Goal: Task Accomplishment & Management: Complete application form

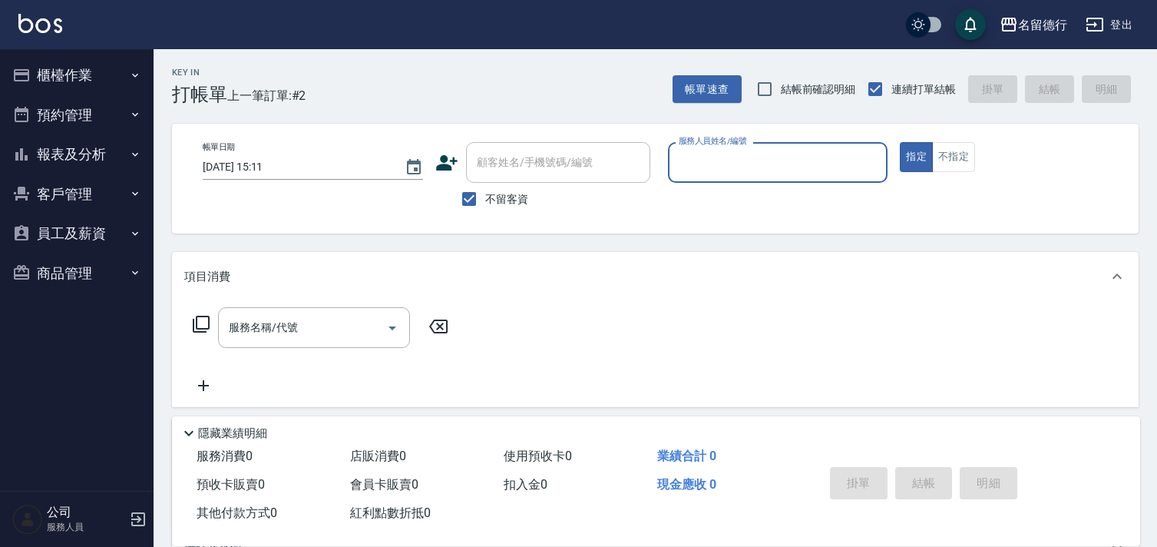
scroll to position [4, 0]
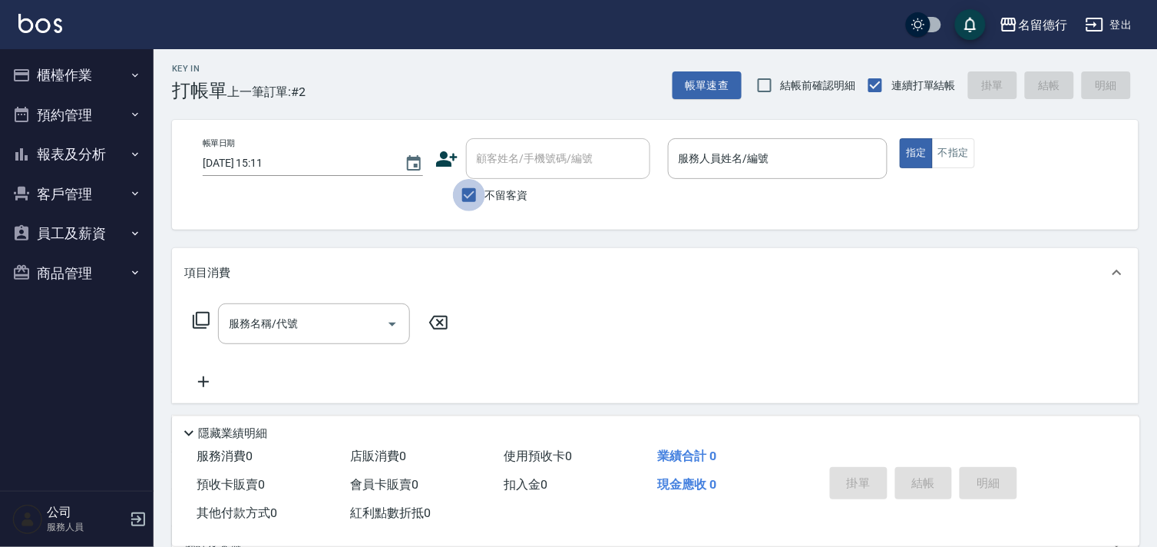
click at [466, 194] on input "不留客資" at bounding box center [469, 195] width 32 height 32
checkbox input "false"
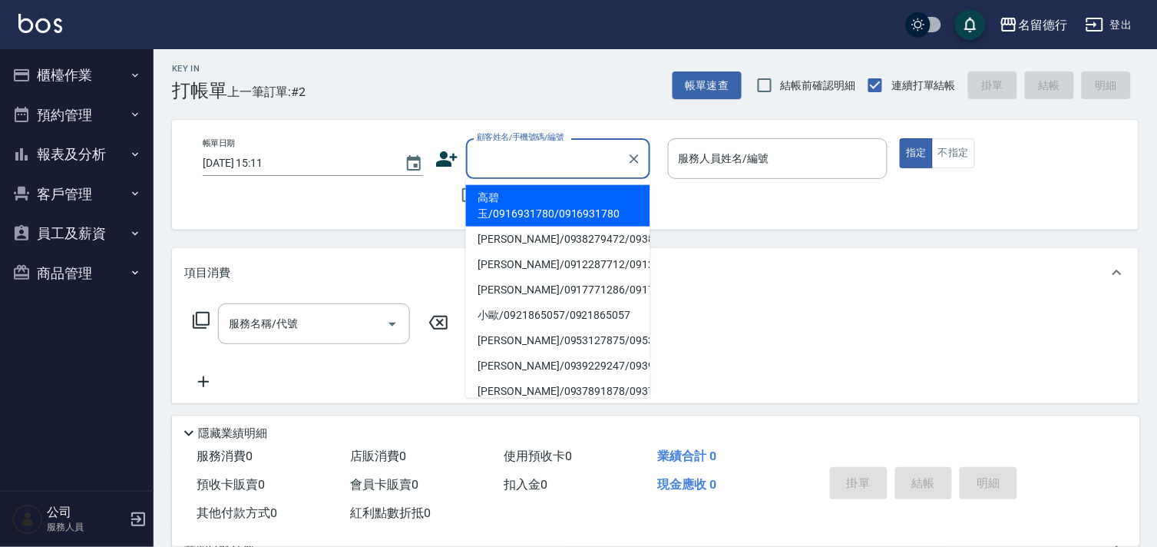
click at [548, 155] on div "顧客姓名/手機號碼/編號 顧客姓名/手機號碼/編號" at bounding box center [558, 158] width 184 height 41
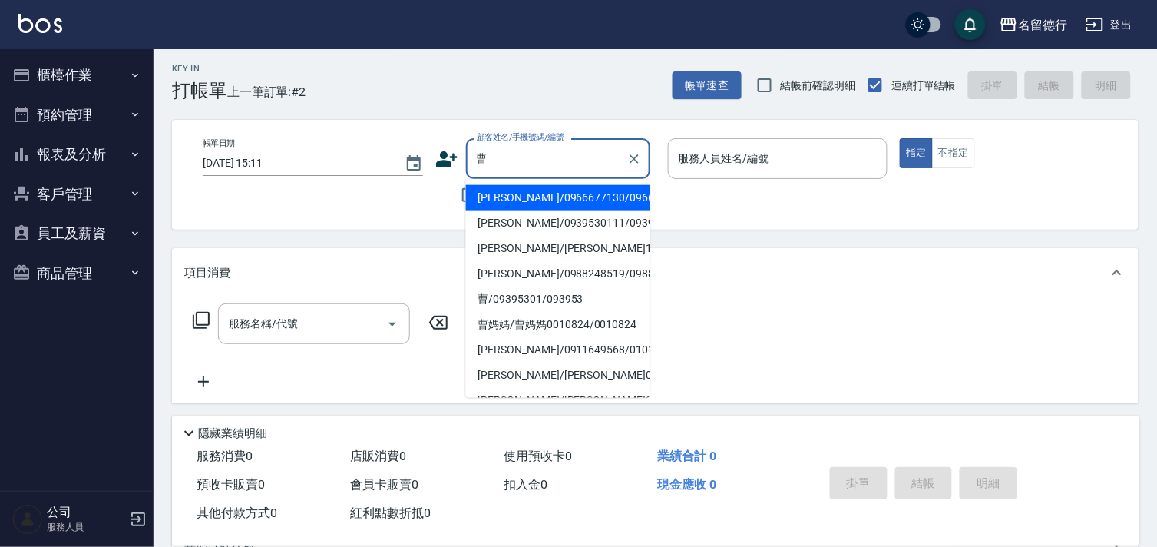
click at [566, 236] on li "[PERSON_NAME]/0939530111/0939530111" at bounding box center [558, 222] width 184 height 25
type input "[PERSON_NAME]/0939530111/0939530111"
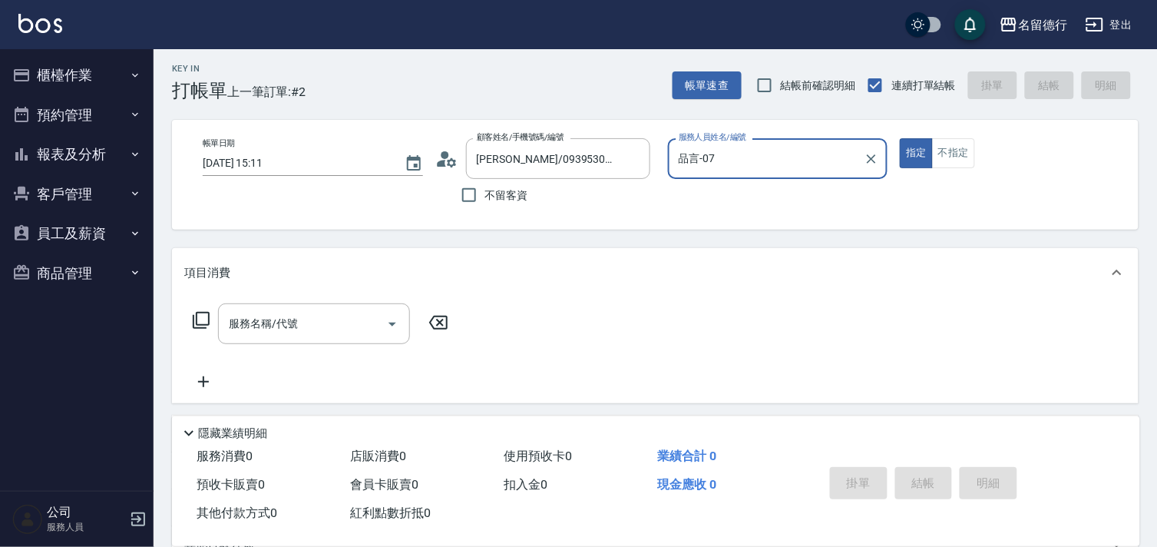
type input "品言-07"
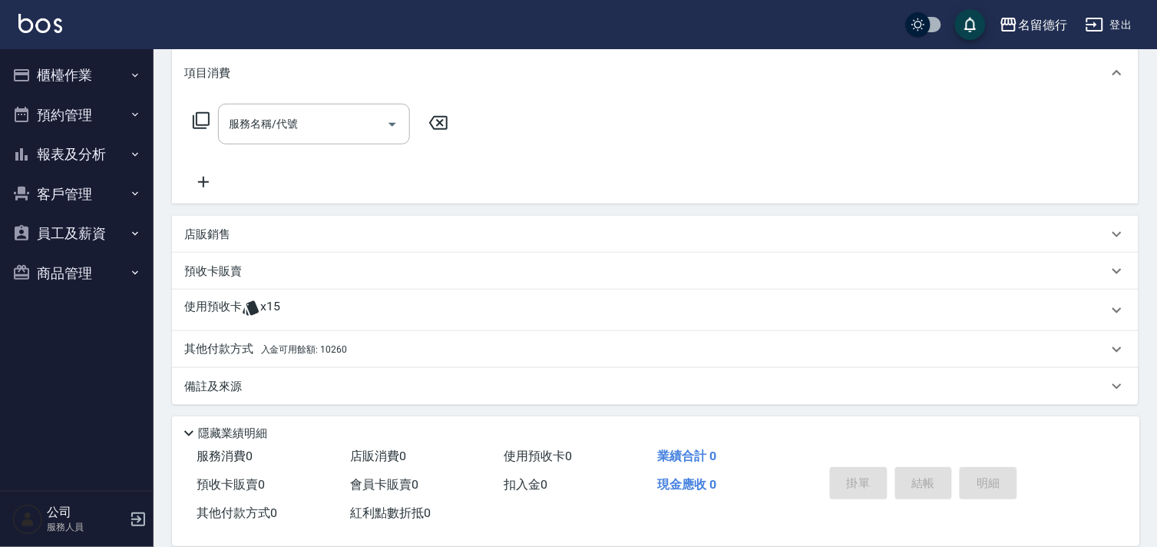
scroll to position [206, 0]
click at [242, 301] on icon at bounding box center [251, 305] width 18 height 18
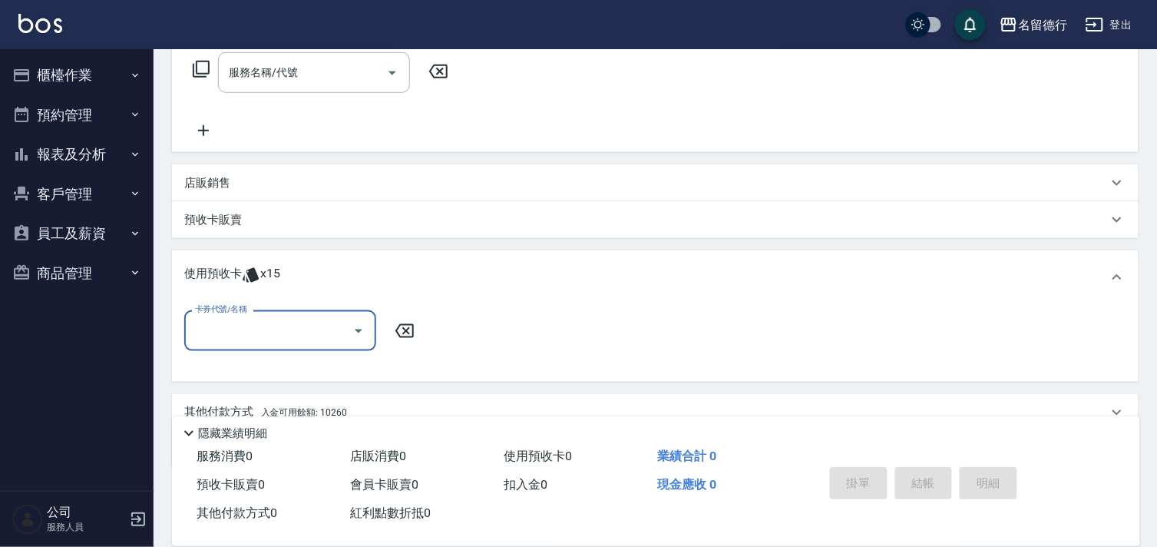
scroll to position [292, 0]
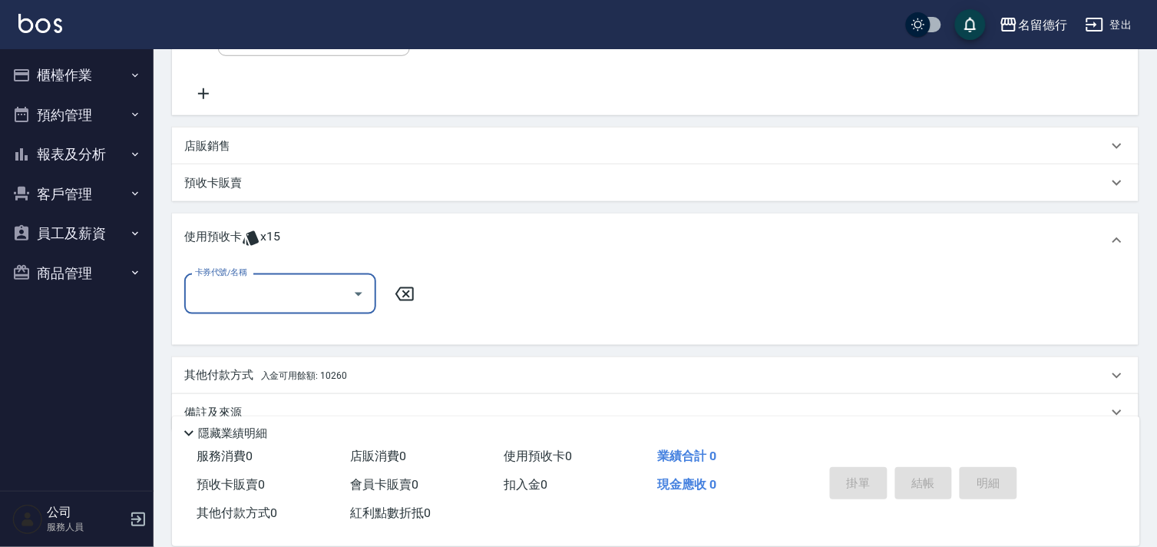
click at [248, 294] on input "卡券代號/名稱" at bounding box center [268, 293] width 155 height 27
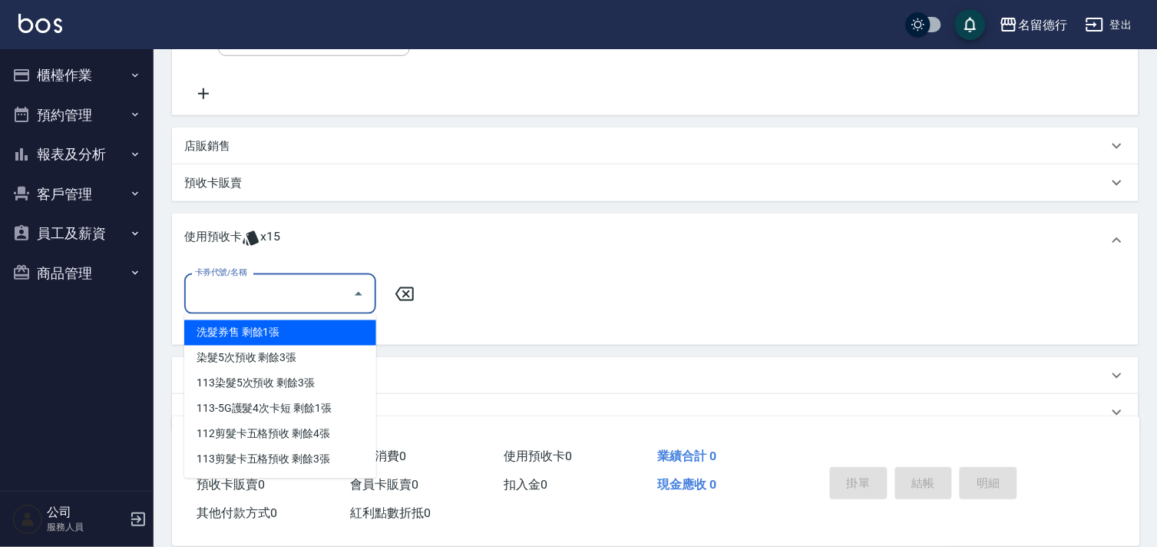
click at [279, 339] on div "洗髮券售 剩餘1張" at bounding box center [280, 332] width 192 height 25
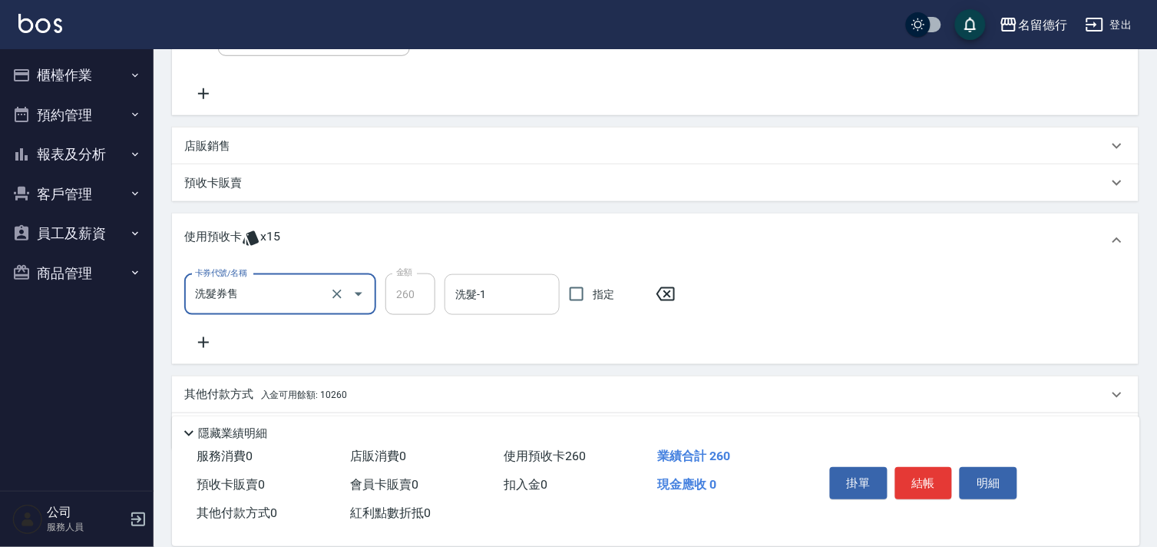
click at [498, 300] on input "洗髮-1" at bounding box center [502, 294] width 101 height 27
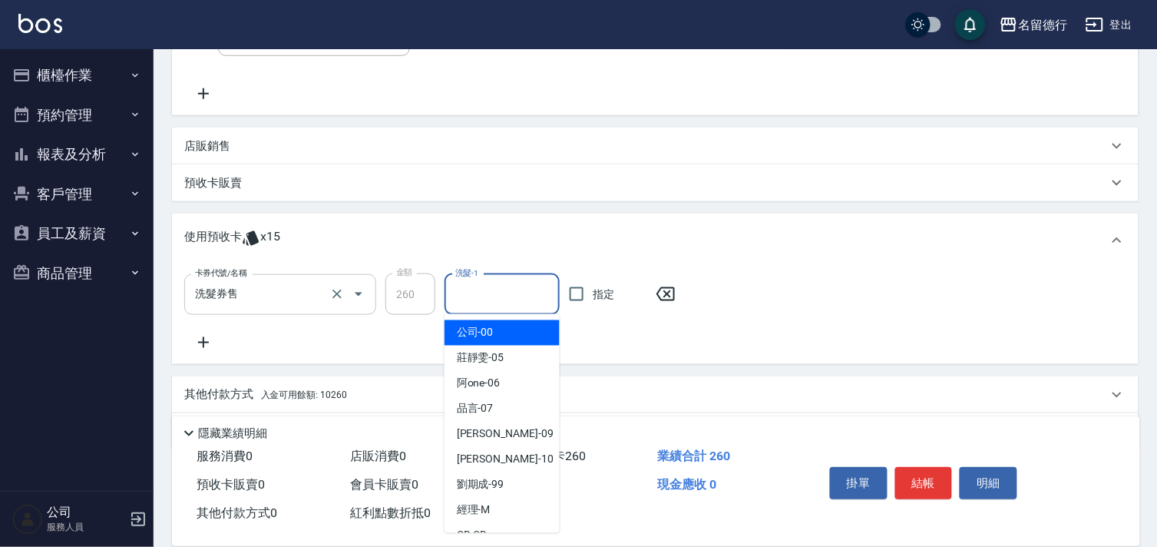
click at [281, 303] on input "洗髮券售" at bounding box center [258, 294] width 135 height 27
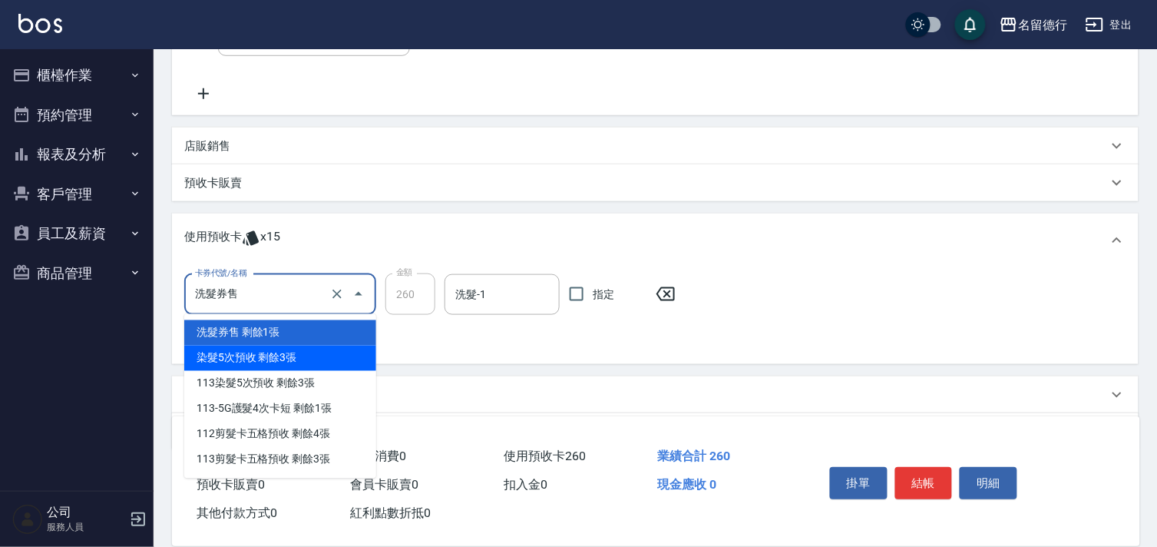
click at [308, 361] on div "染髮5次預收 剩餘3張" at bounding box center [280, 358] width 192 height 25
type input "染髮5次預收"
type input "1275"
click at [224, 290] on input "染髮5次預收" at bounding box center [258, 294] width 135 height 27
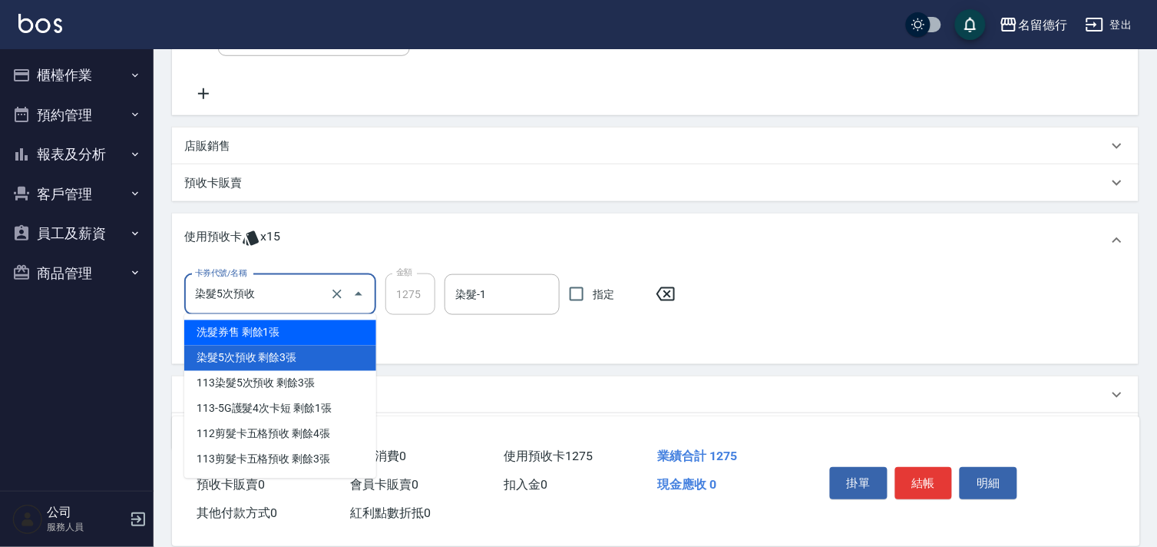
click at [242, 338] on div "洗髮券售 剩餘1張" at bounding box center [280, 332] width 192 height 25
type input "洗髮券售"
type input "260"
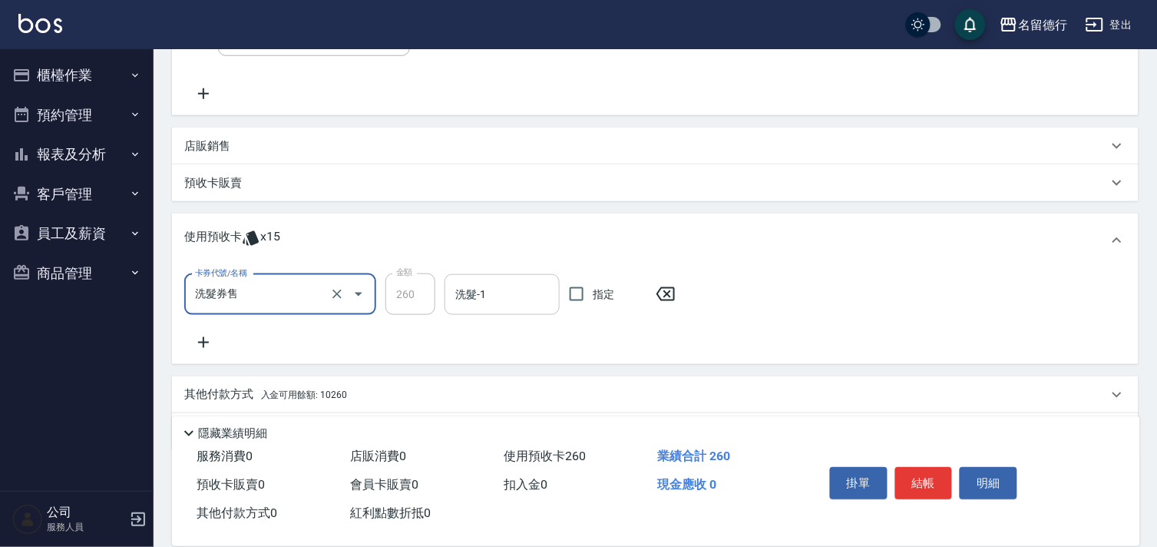
click at [466, 287] on input "洗髮-1" at bounding box center [502, 294] width 101 height 27
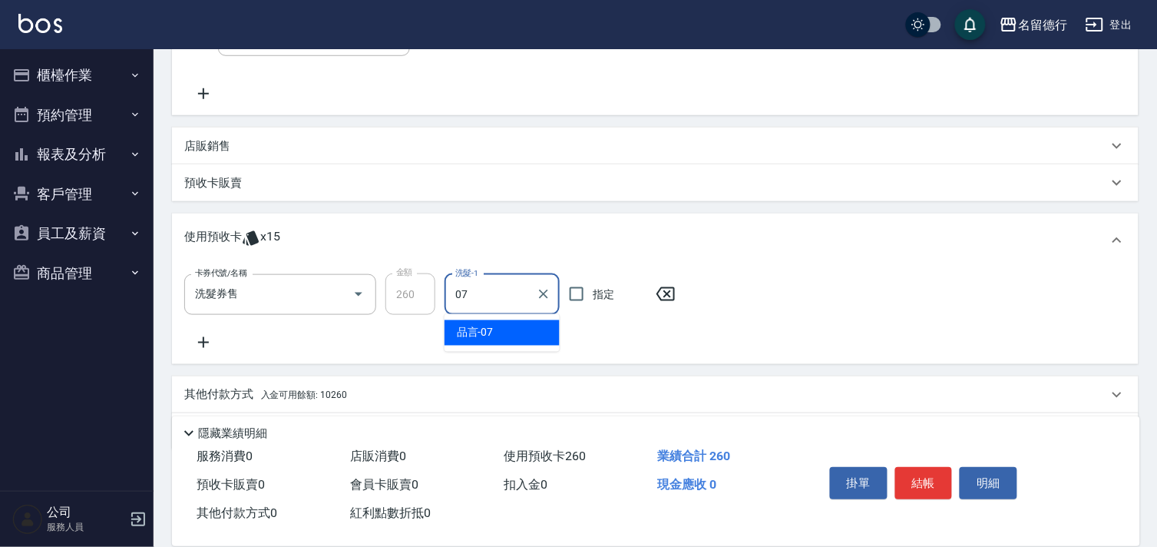
click at [495, 340] on div "品言 -07" at bounding box center [502, 332] width 115 height 25
type input "品言-07"
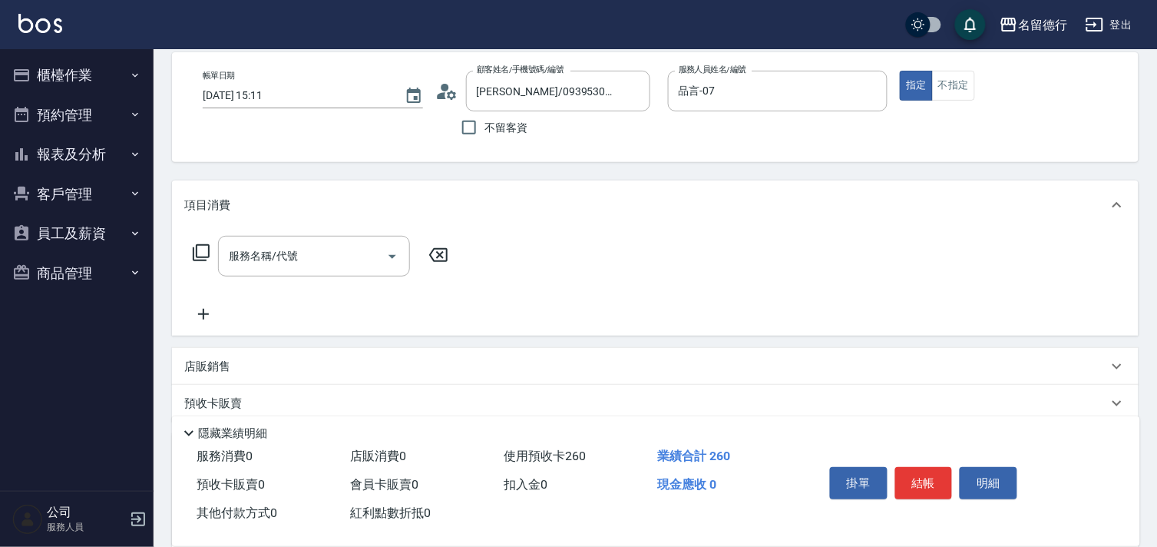
scroll to position [35, 0]
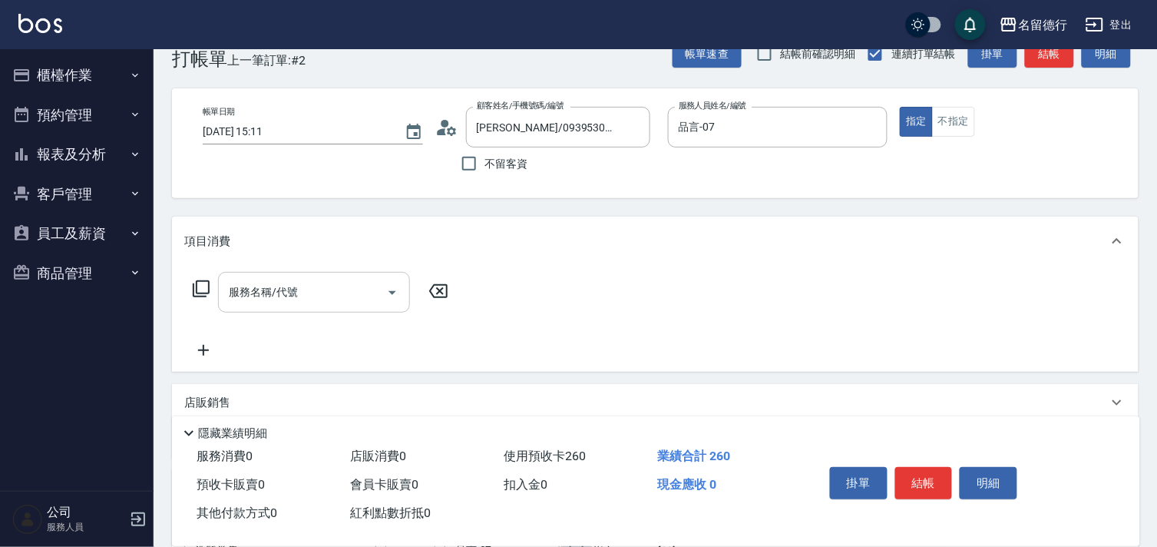
click at [277, 292] on div "服務名稱/代號 服務名稱/代號" at bounding box center [314, 292] width 192 height 41
click at [197, 289] on icon at bounding box center [201, 288] width 17 height 17
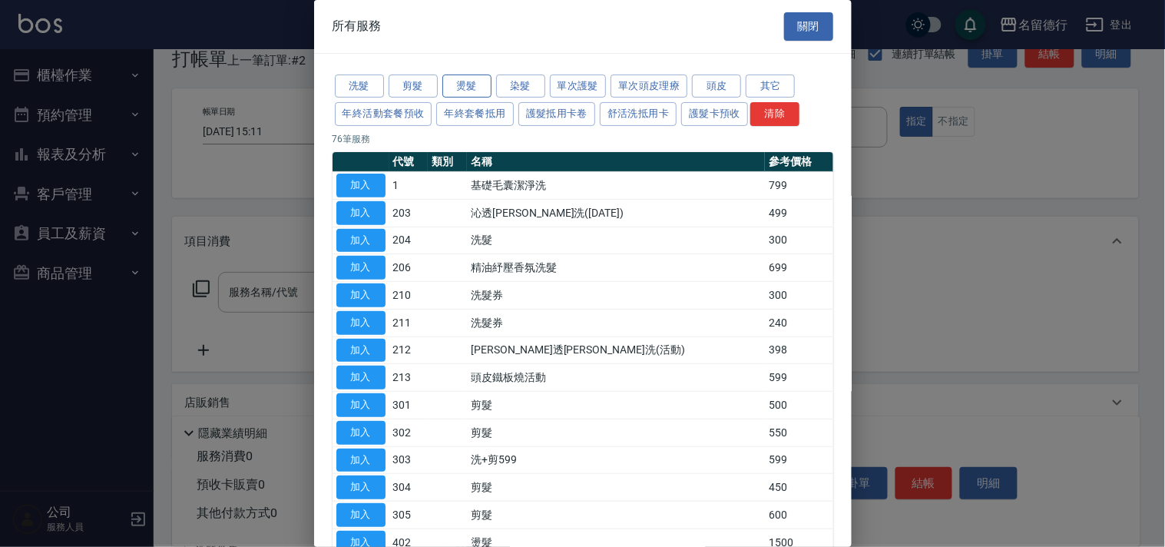
click at [469, 86] on button "燙髮" at bounding box center [466, 87] width 49 height 24
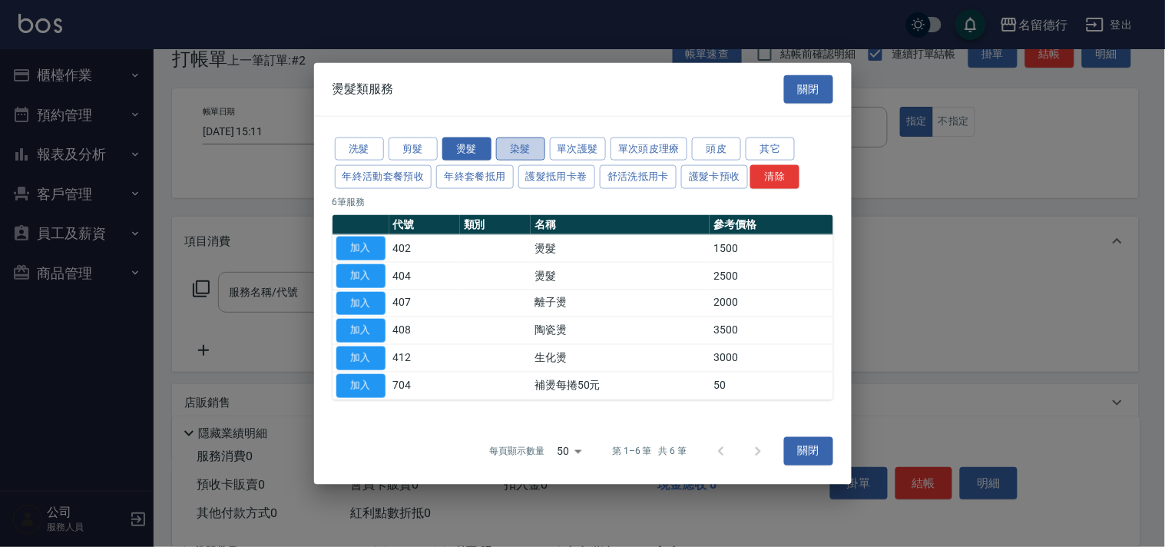
click at [528, 154] on button "染髮" at bounding box center [520, 149] width 49 height 24
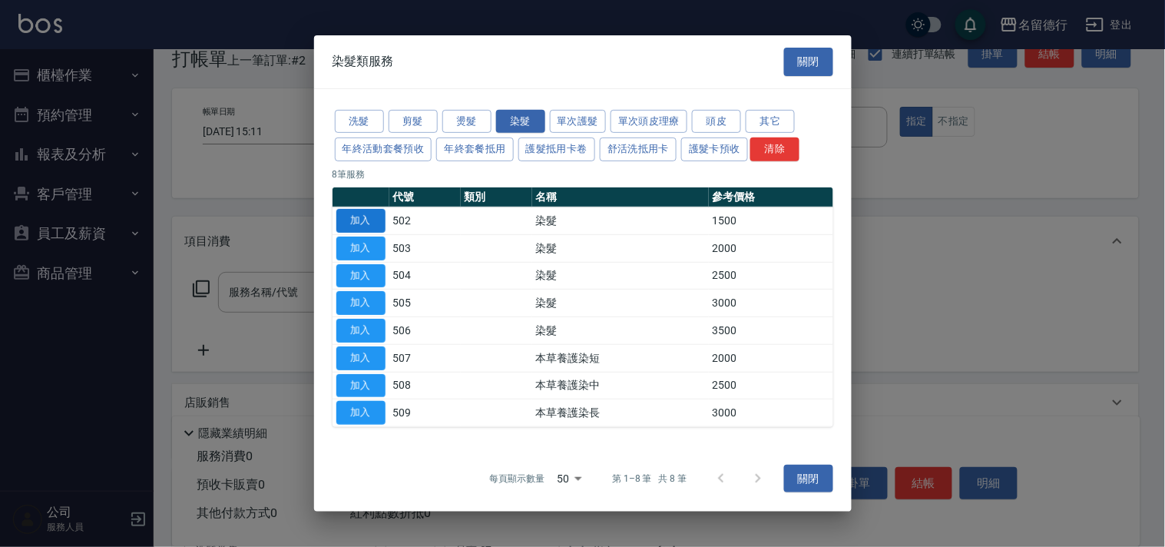
click at [375, 220] on button "加入" at bounding box center [360, 221] width 49 height 24
type input "染髮(502)"
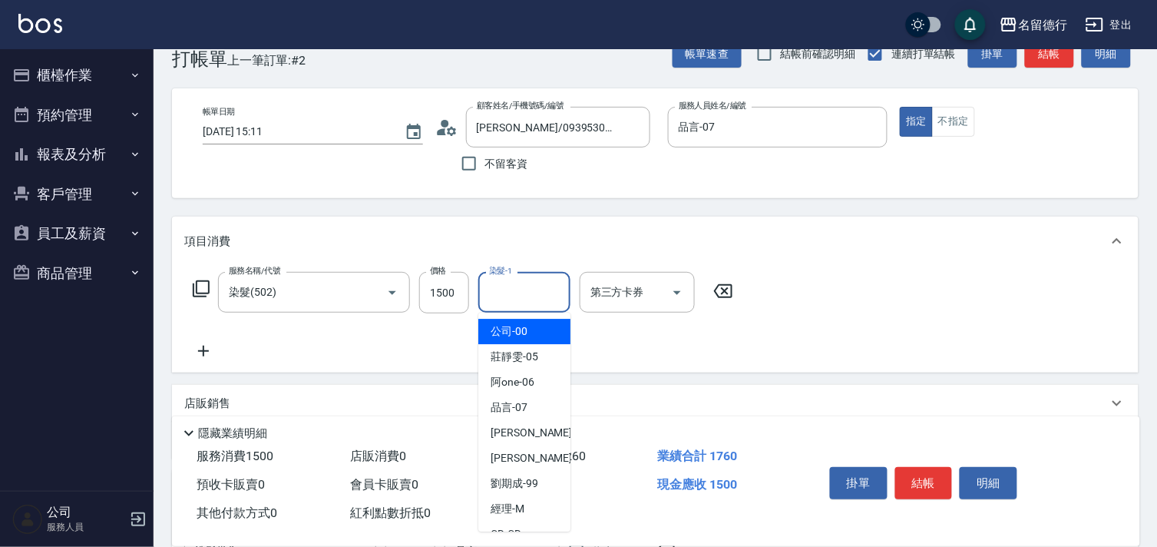
click at [532, 284] on input "染髮-1" at bounding box center [524, 292] width 78 height 27
click at [519, 326] on span "品言 -07" at bounding box center [509, 331] width 37 height 16
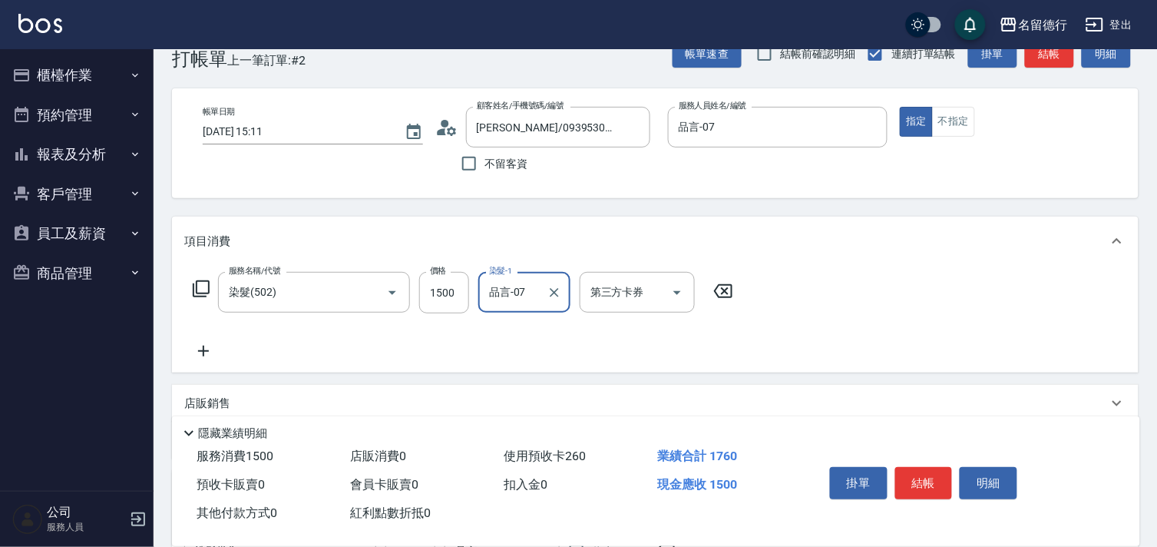
type input "品言-07"
click at [685, 351] on div "服務名稱/代號 染髮(502) 服務名稱/代號 價格 1500 價格 染髮-1 品言-07 染髮-1 第三方卡券 第三方卡券" at bounding box center [463, 316] width 558 height 88
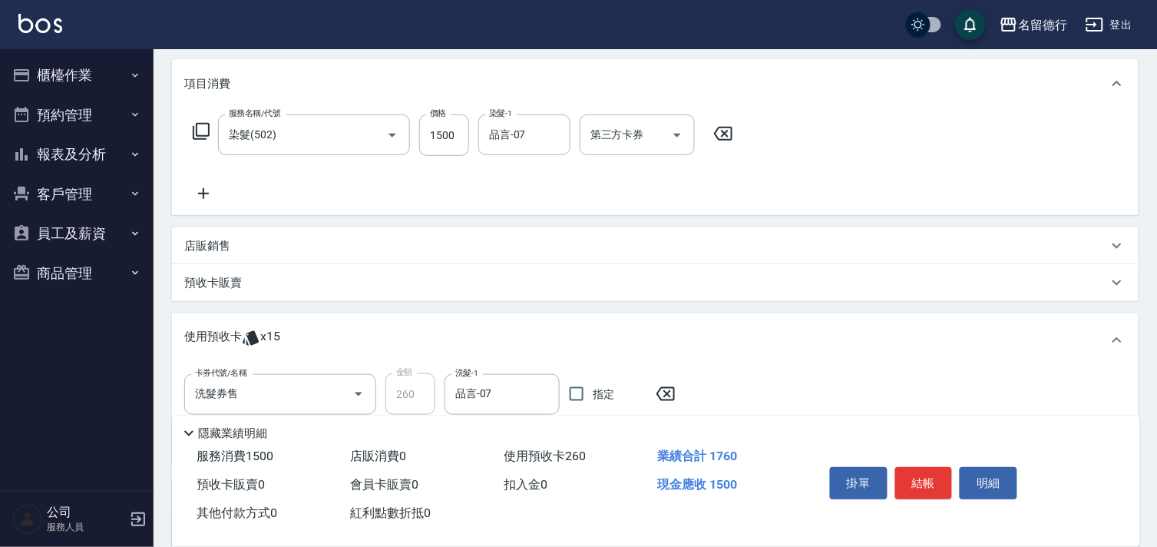
scroll to position [341, 0]
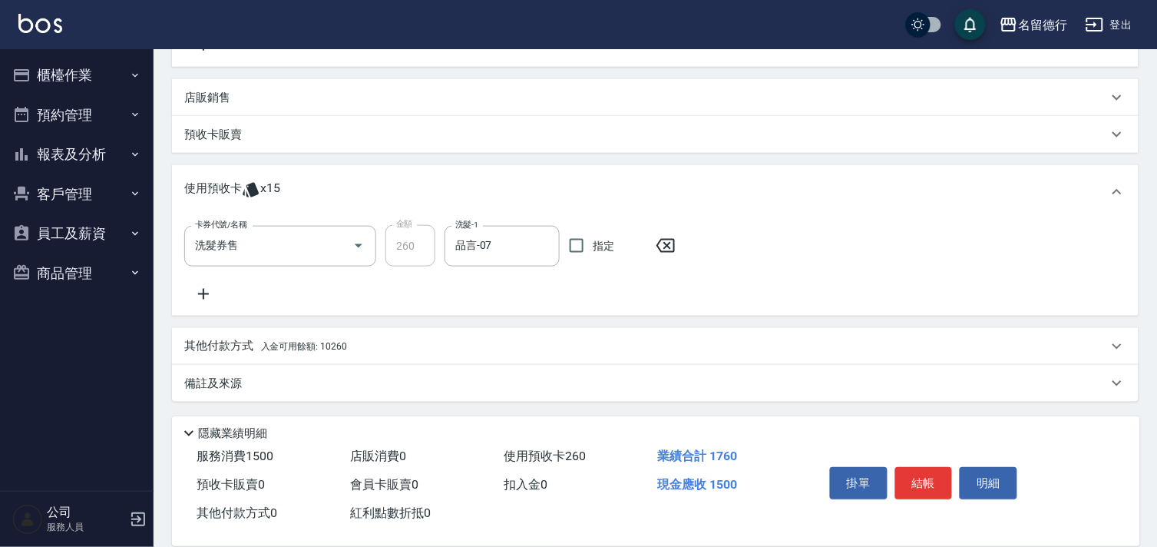
click at [277, 341] on span "入金可用餘額: 10260" at bounding box center [304, 346] width 86 height 11
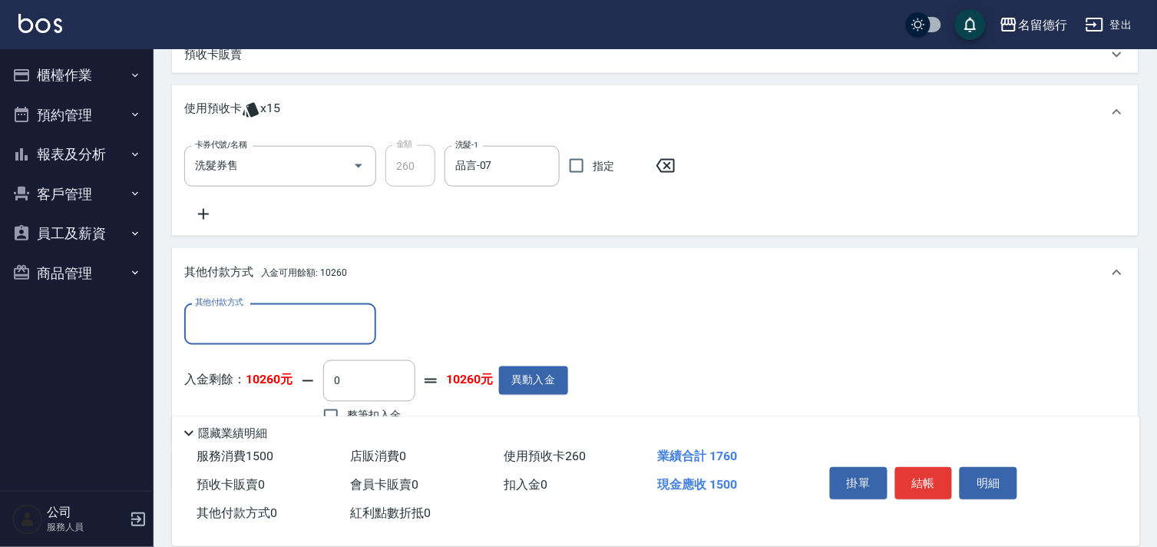
scroll to position [508, 0]
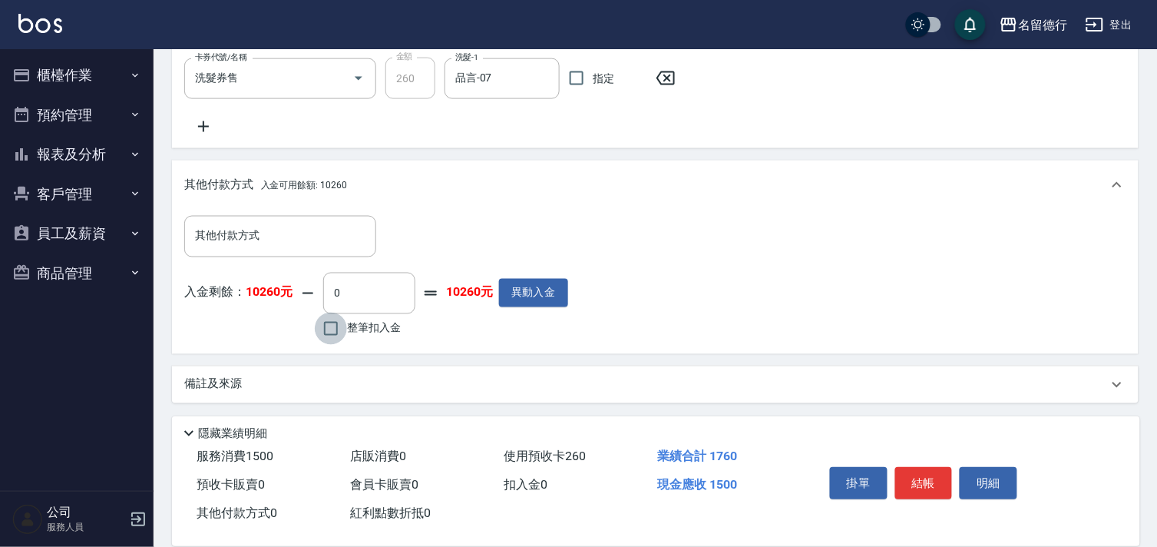
click at [339, 333] on input "整筆扣入金" at bounding box center [331, 329] width 32 height 32
checkbox input "true"
type input "1500"
click at [919, 478] on button "結帳" at bounding box center [925, 483] width 58 height 32
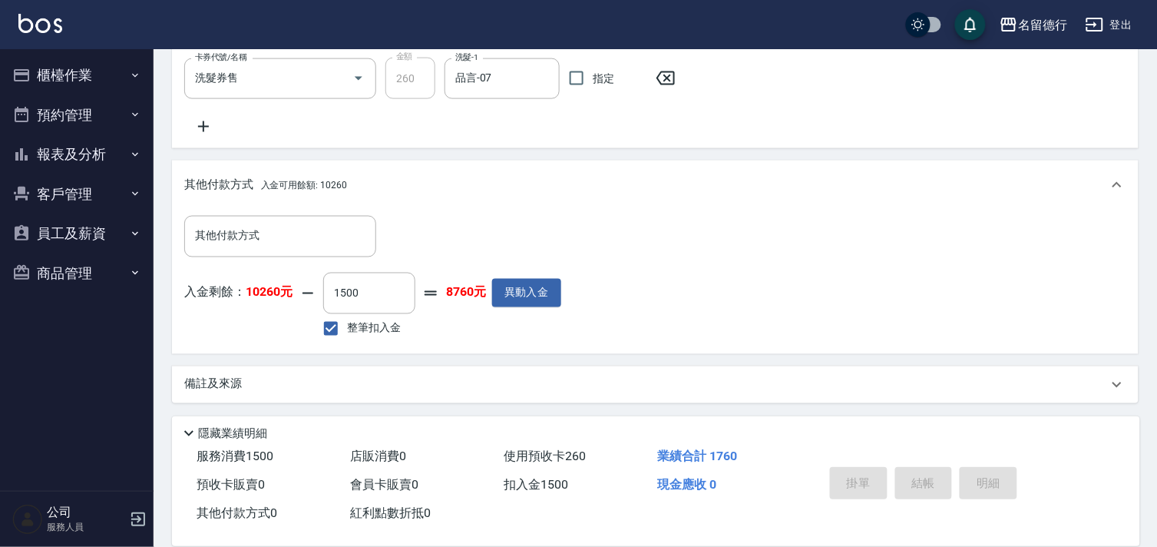
type input "[DATE] 15:52"
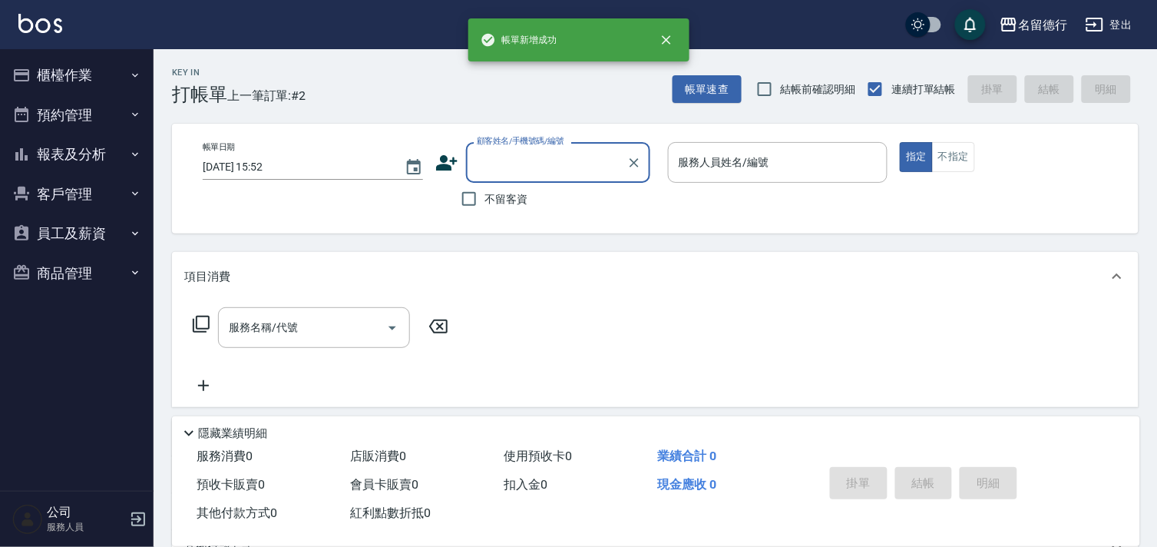
scroll to position [0, 0]
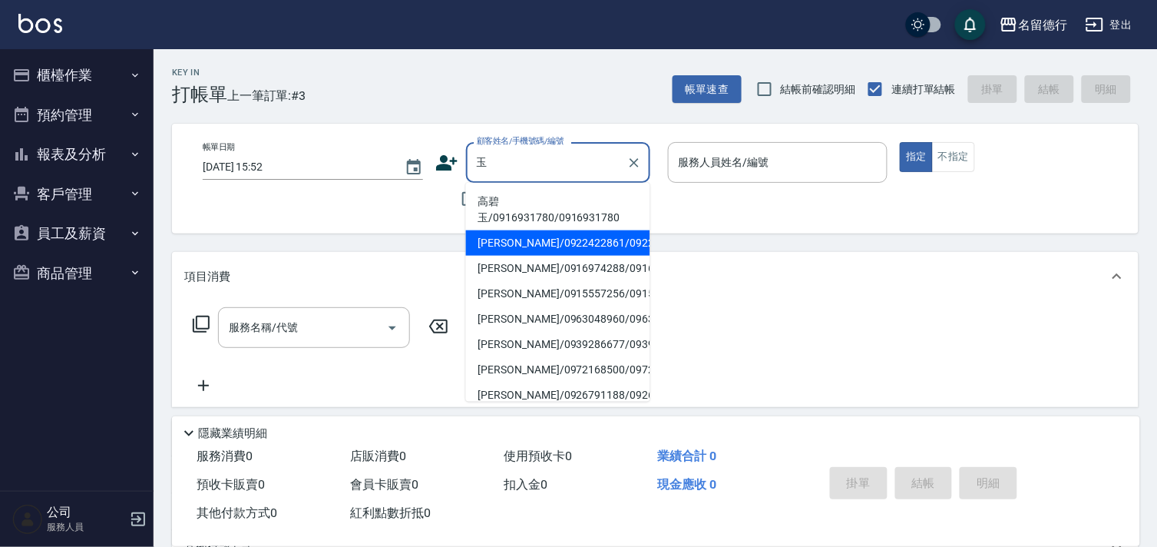
click at [499, 253] on li "[PERSON_NAME]/0922422861/0922422861" at bounding box center [558, 242] width 184 height 25
type input "[PERSON_NAME]/0922422861/0922422861"
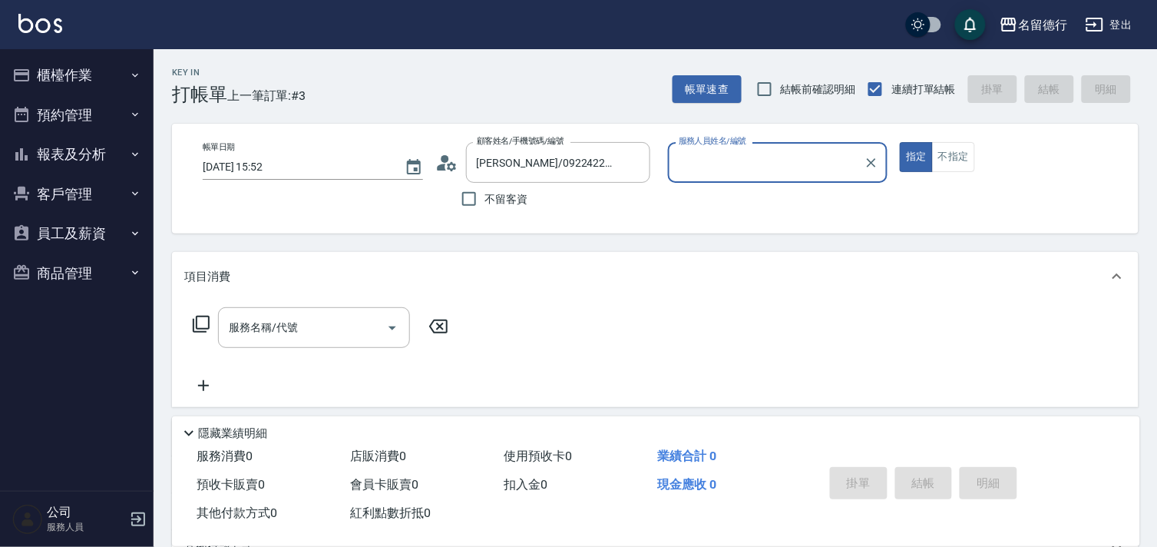
type input "品言-07"
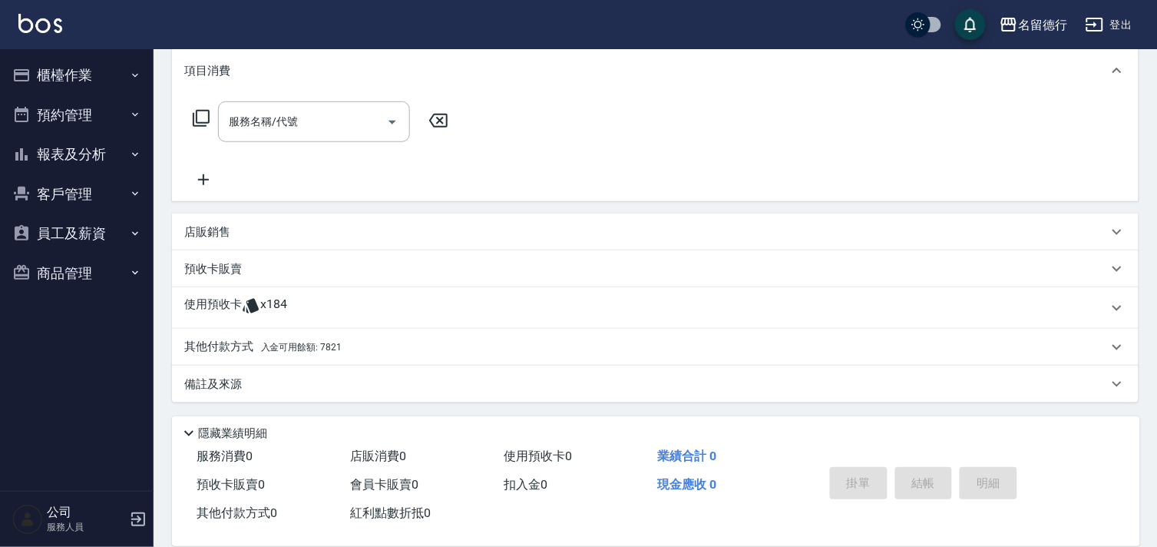
click at [233, 309] on p "使用預收卡" at bounding box center [213, 307] width 58 height 23
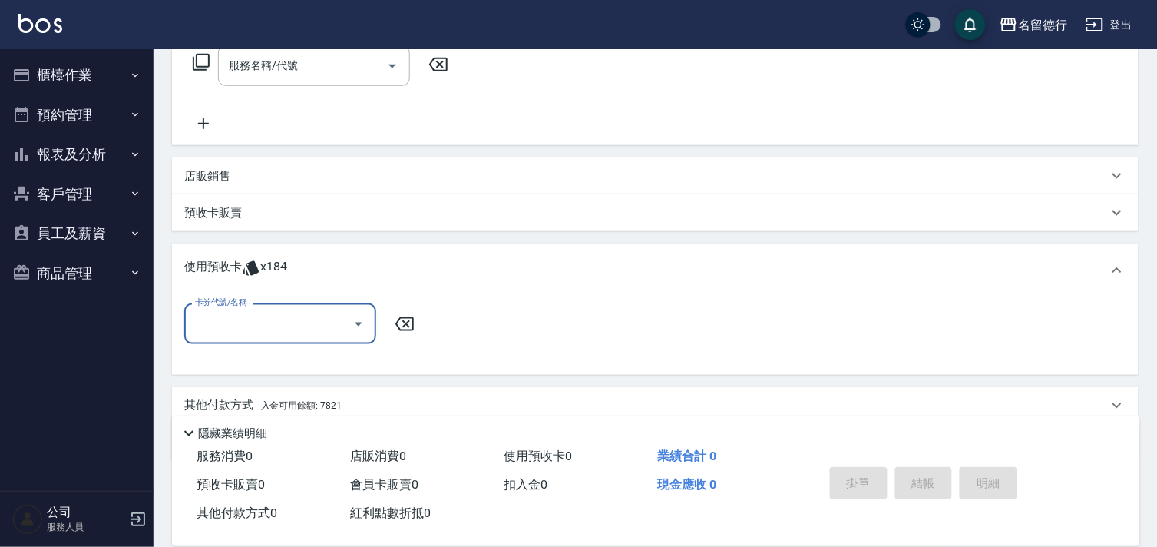
scroll to position [292, 0]
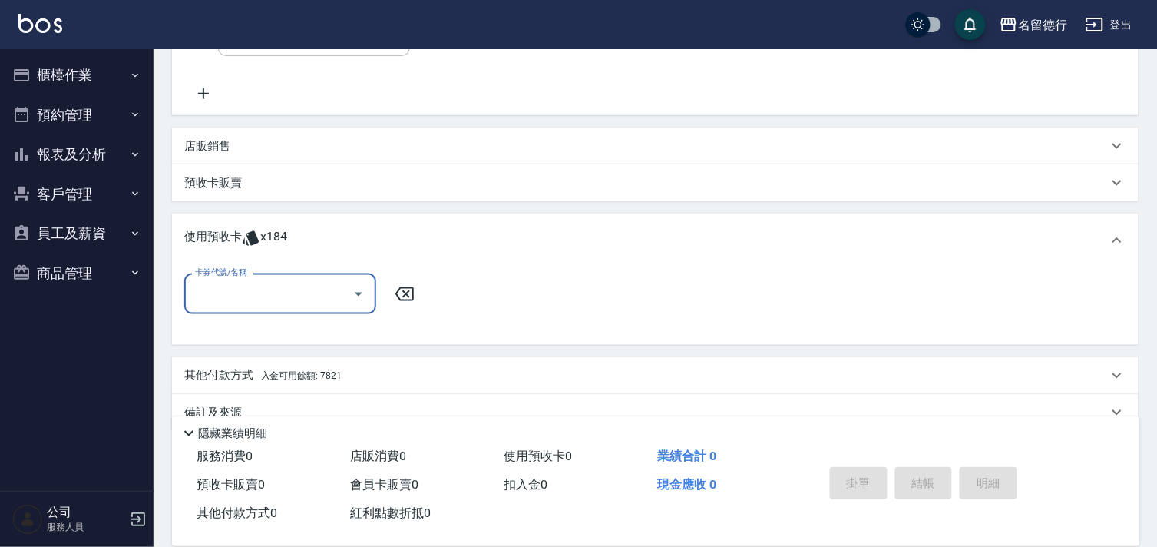
click at [233, 309] on div "卡券代號/名稱" at bounding box center [280, 293] width 192 height 41
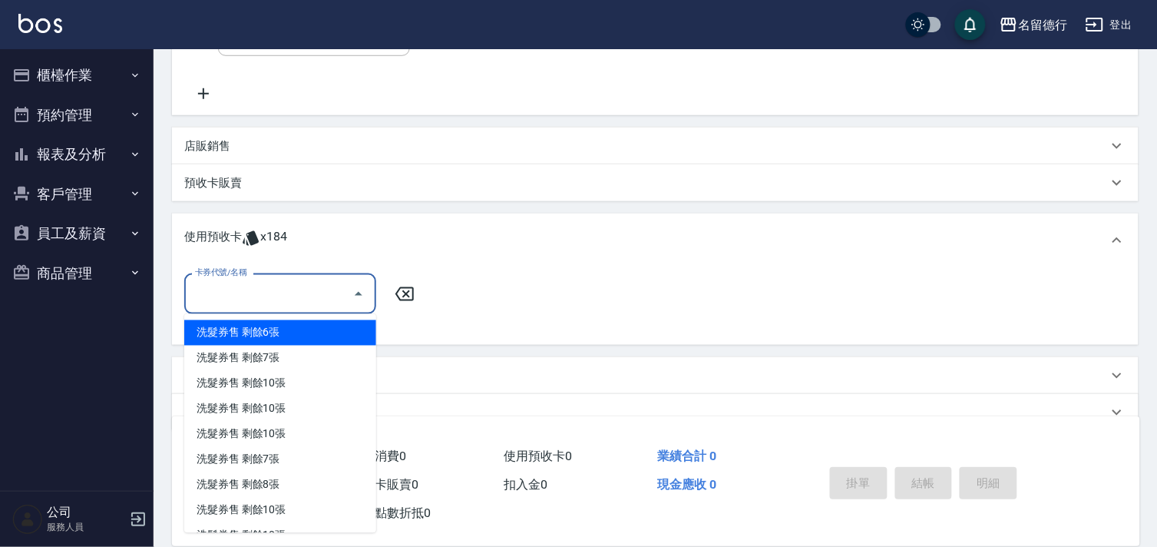
click at [250, 329] on div "洗髮券售 剩餘6張" at bounding box center [280, 332] width 192 height 25
type input "洗髮券售"
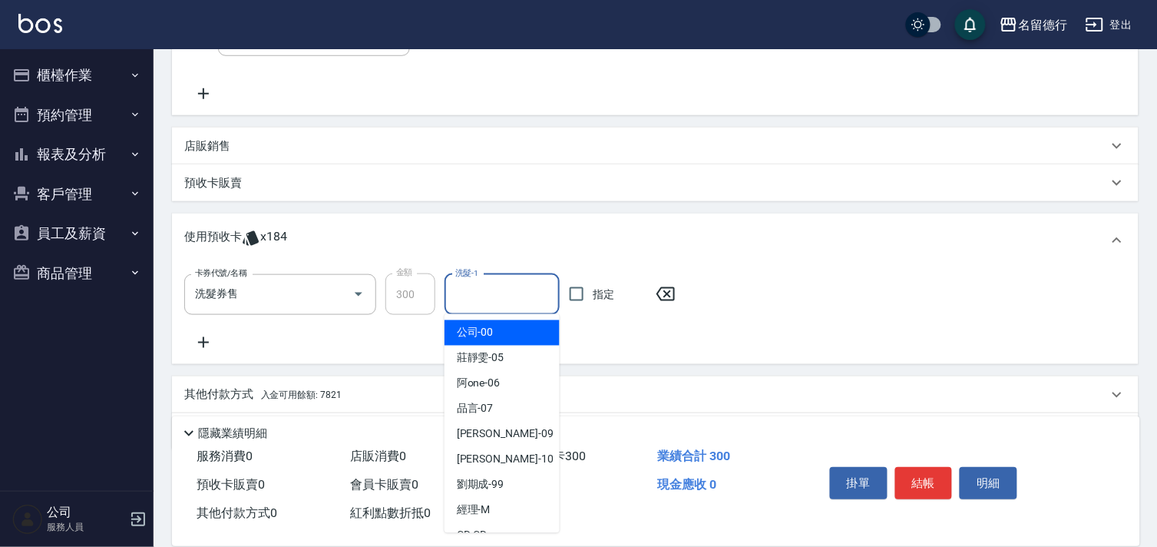
click at [511, 302] on input "洗髮-1" at bounding box center [502, 294] width 101 height 27
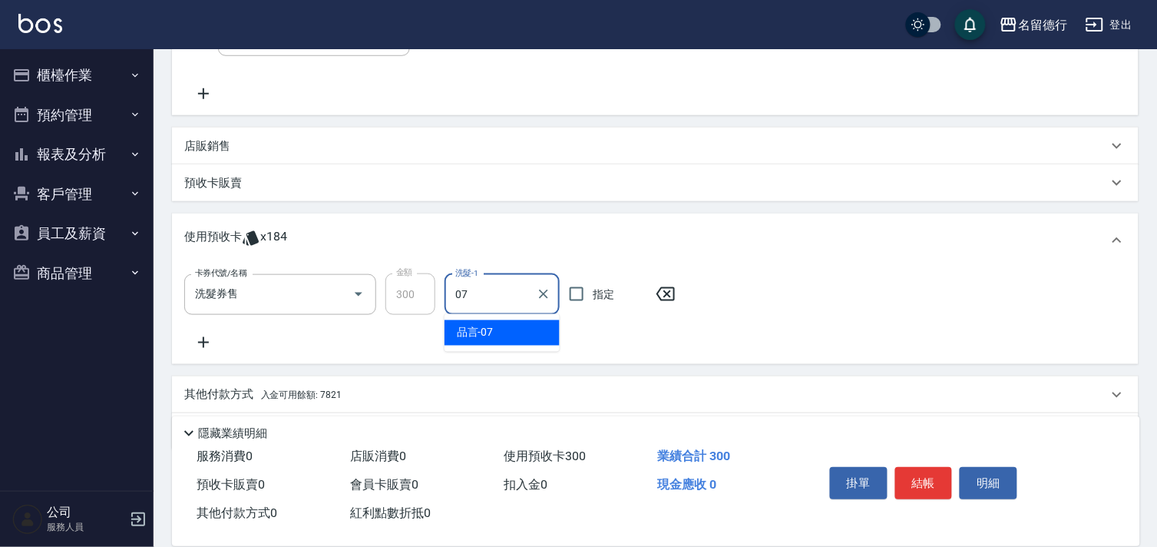
click at [521, 330] on div "品言 -07" at bounding box center [502, 332] width 115 height 25
type input "品言-07"
click at [993, 350] on div "卡券代號/名稱 洗髮券售 卡券代號/名稱 金額 300 金額 洗髮-1 品言-07 洗髮-1 指定" at bounding box center [655, 312] width 942 height 78
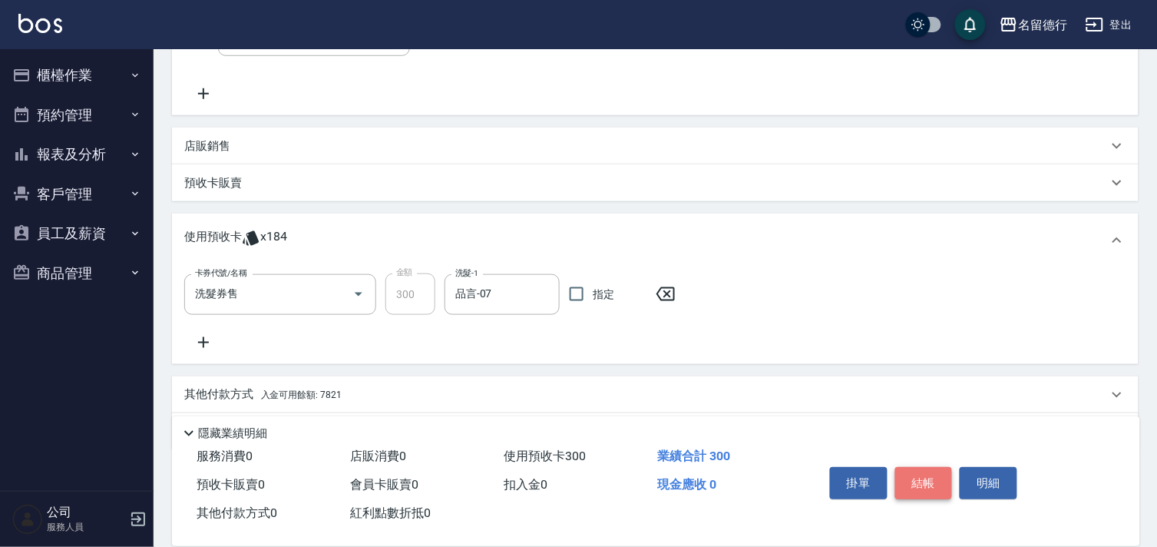
click at [922, 478] on button "結帳" at bounding box center [925, 483] width 58 height 32
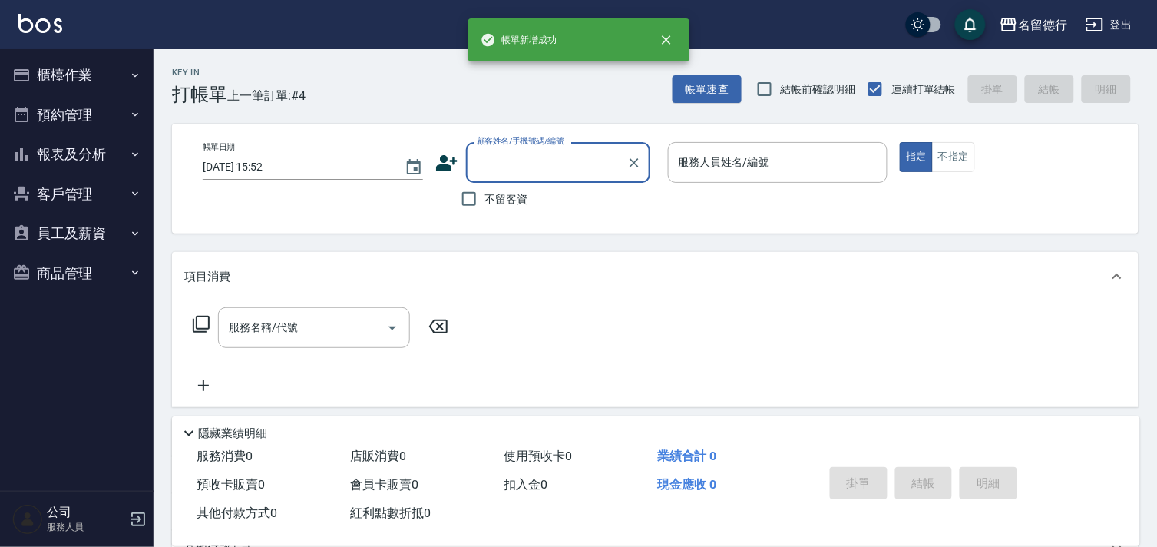
scroll to position [0, 0]
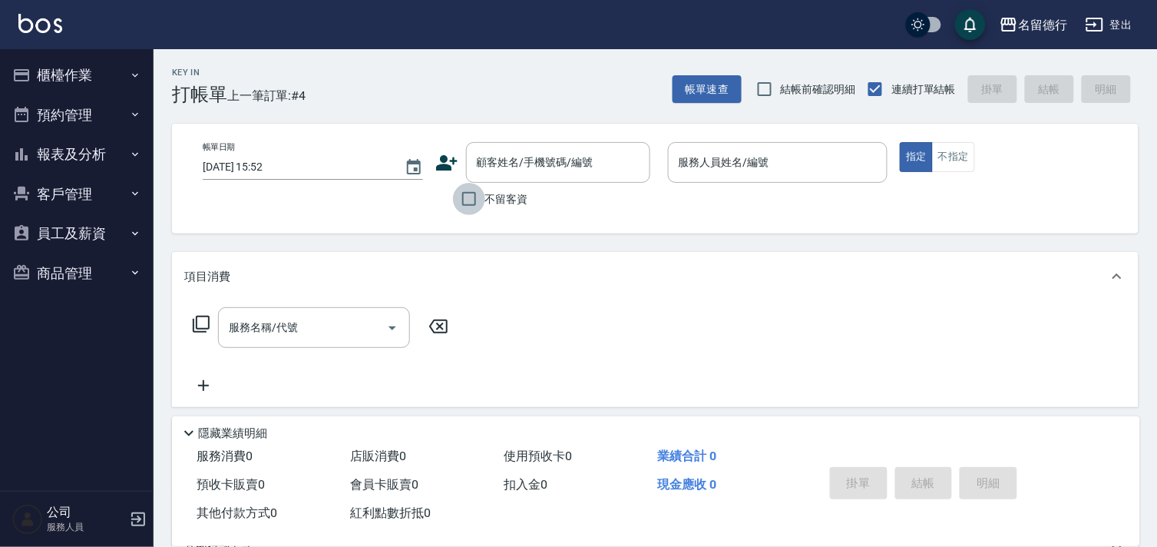
click at [476, 207] on input "不留客資" at bounding box center [469, 199] width 32 height 32
checkbox input "true"
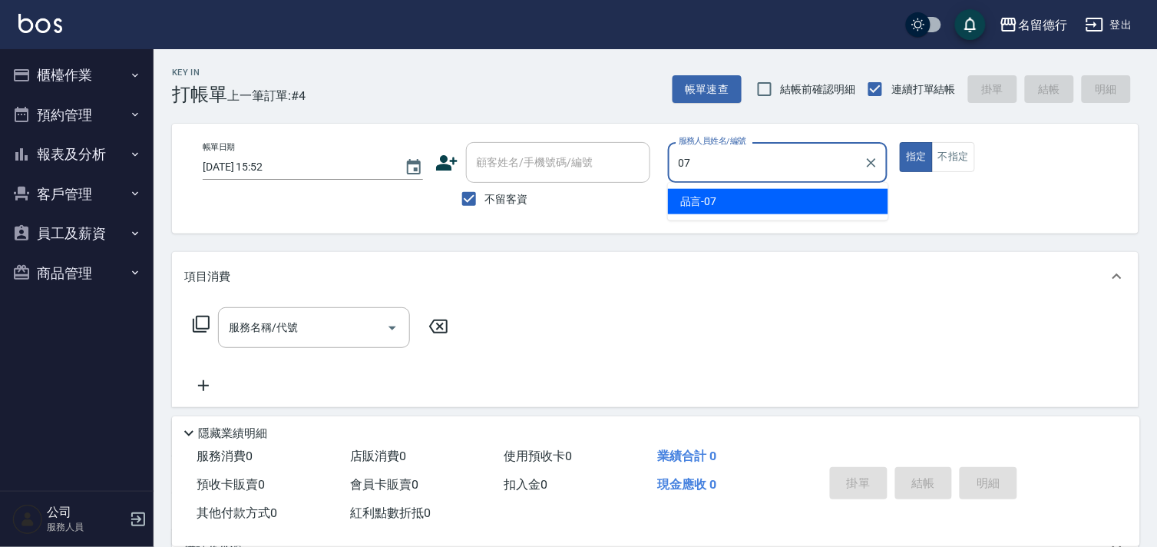
click at [771, 213] on div "品言 -07" at bounding box center [778, 201] width 220 height 25
type input "品言-07"
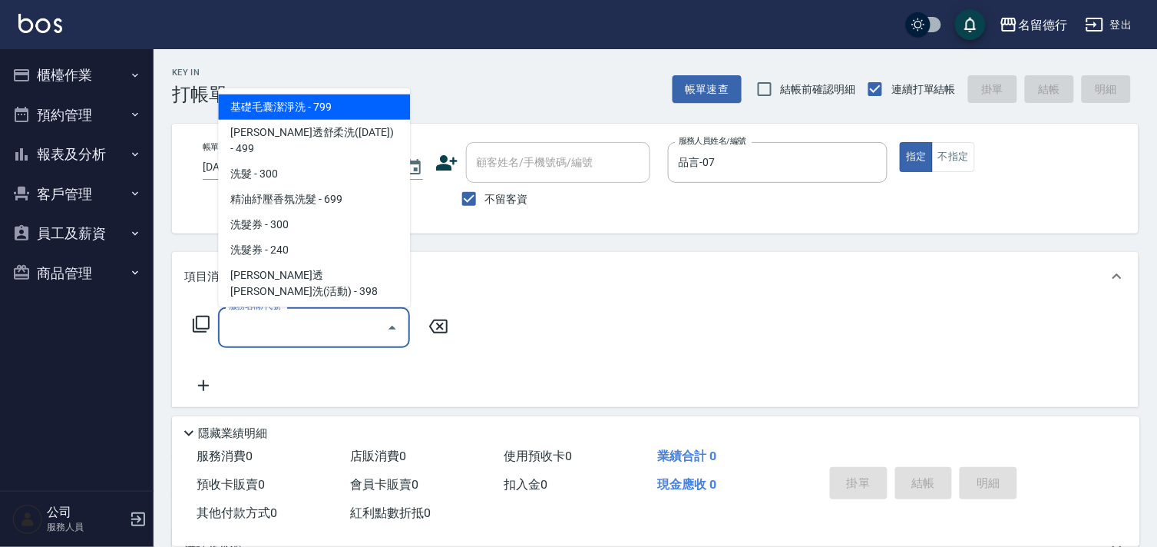
click at [323, 328] on input "服務名稱/代號" at bounding box center [302, 327] width 155 height 27
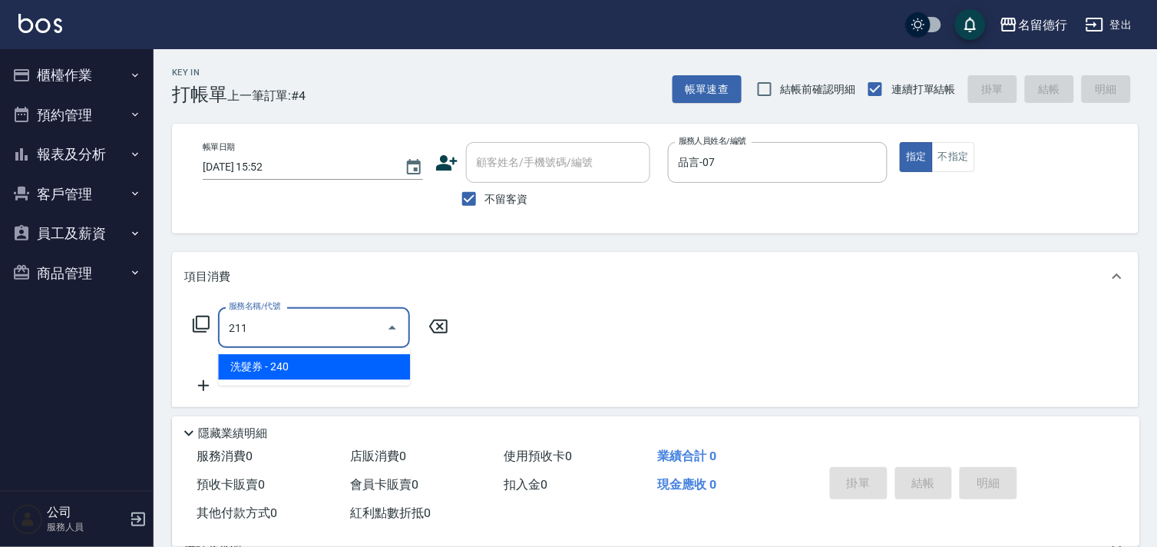
click at [328, 371] on span "洗髮券 - 240" at bounding box center [314, 366] width 192 height 25
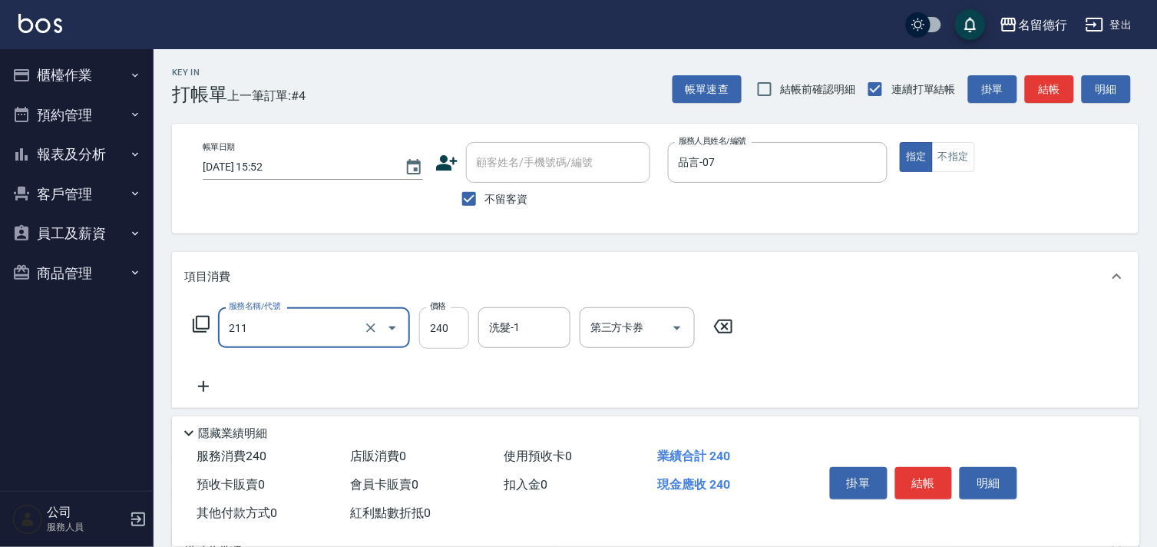
type input "洗髮券(211)"
click at [442, 334] on input "240" at bounding box center [444, 327] width 50 height 41
type input "260"
click at [504, 325] on div "洗髮-1 洗髮-1" at bounding box center [525, 327] width 92 height 41
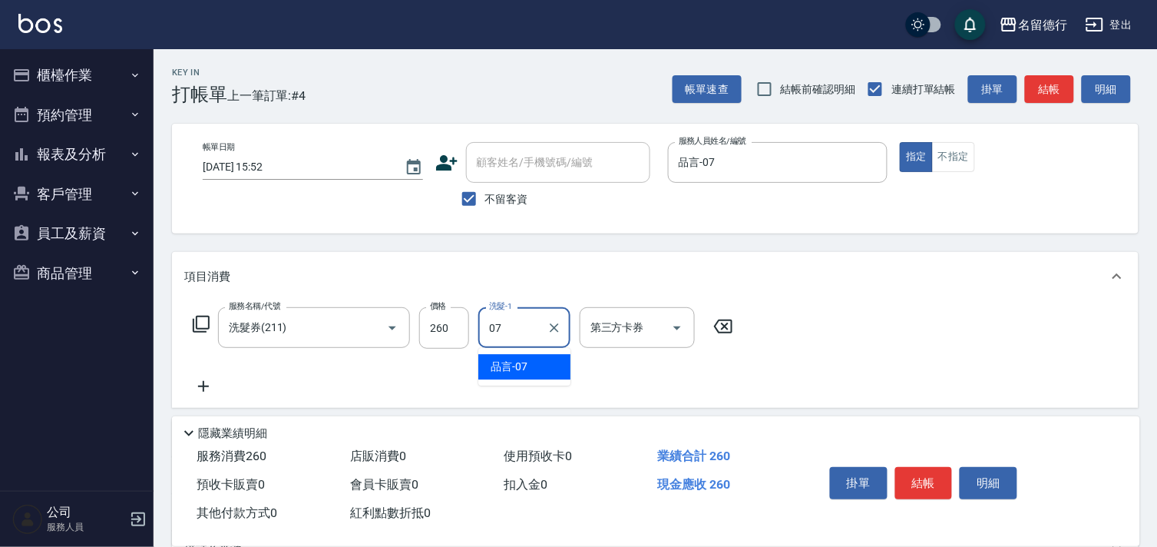
click at [511, 361] on span "品言 -07" at bounding box center [509, 367] width 37 height 16
type input "品言-07"
click at [649, 326] on input "第三方卡券" at bounding box center [626, 327] width 78 height 27
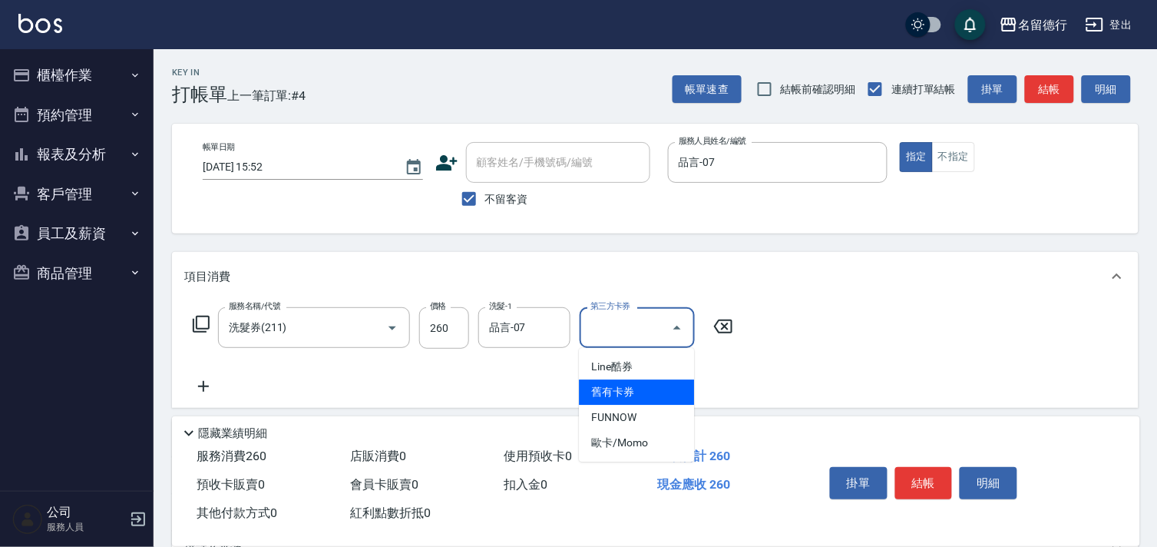
click at [620, 392] on span "舊有卡券" at bounding box center [636, 391] width 115 height 25
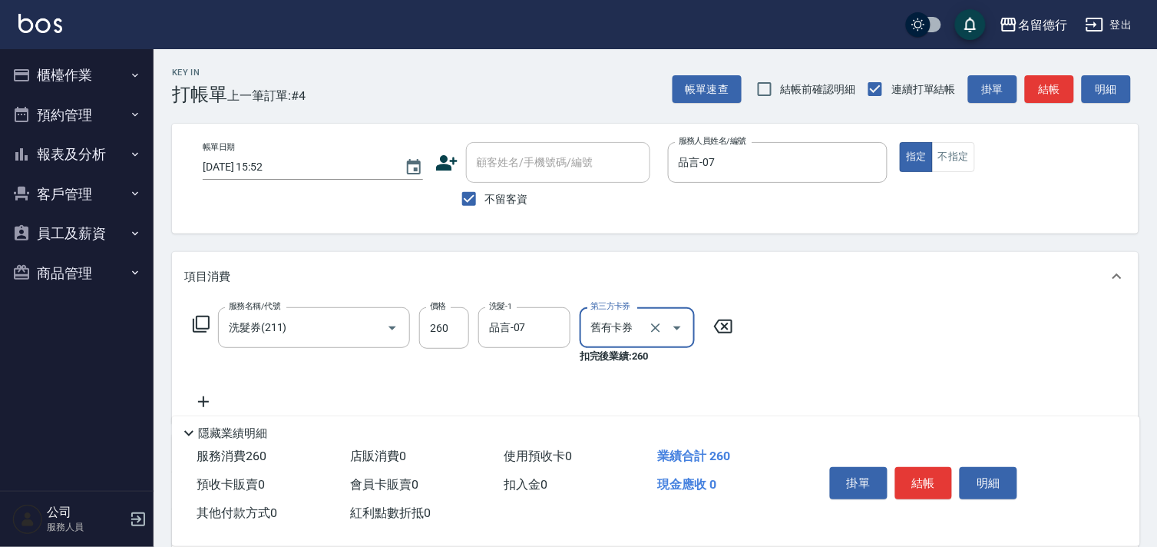
type input "舊有卡券"
click at [920, 476] on button "結帳" at bounding box center [925, 483] width 58 height 32
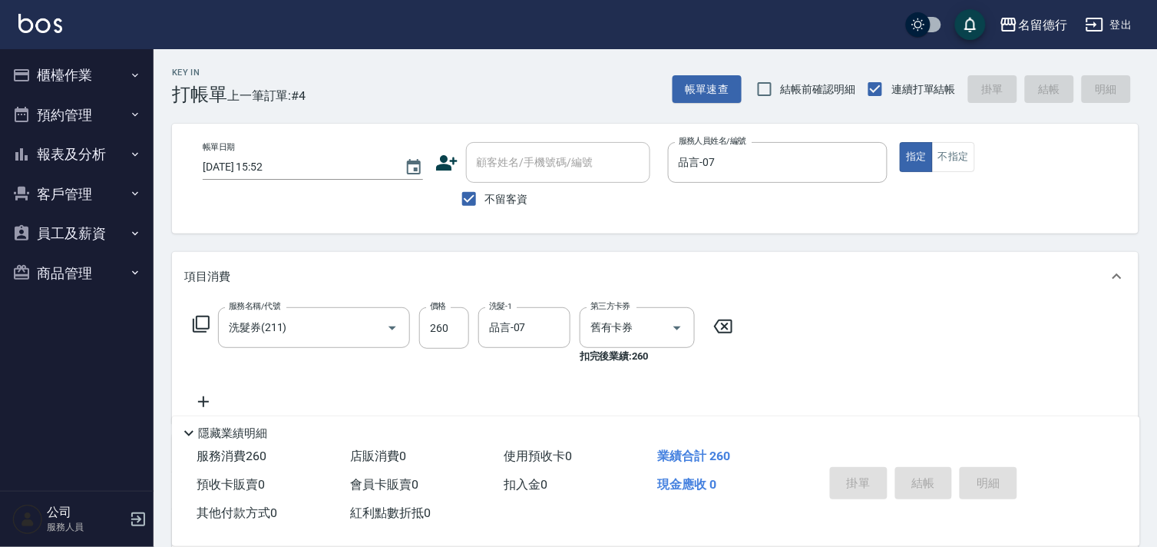
type input "[DATE] 15:54"
